Goal: Find specific page/section: Find specific page/section

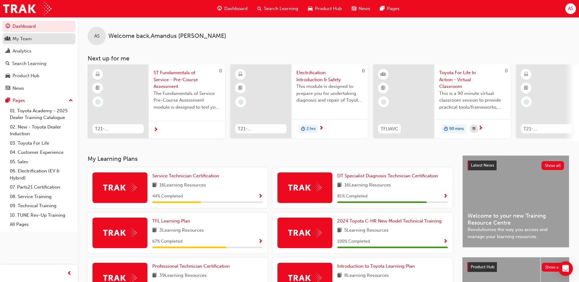
click at [25, 40] on div "My Team" at bounding box center [22, 38] width 19 height 7
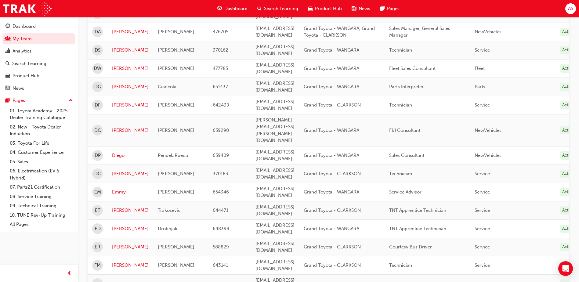
scroll to position [735, 0]
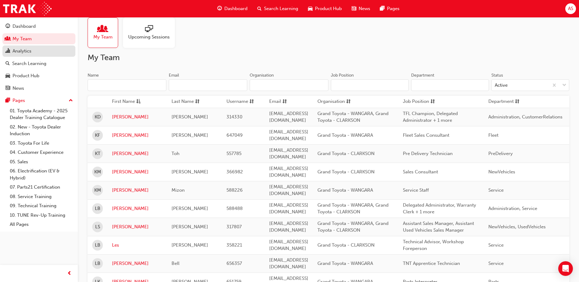
scroll to position [0, 0]
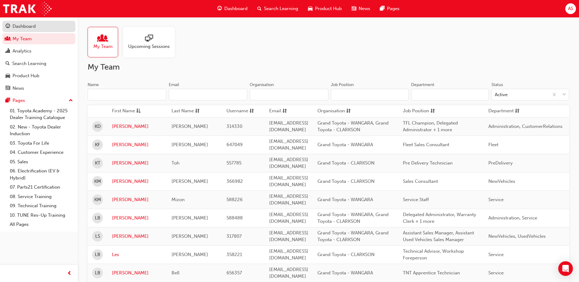
click at [21, 24] on div "Dashboard" at bounding box center [24, 26] width 23 height 7
